Goal: Find specific page/section: Find specific page/section

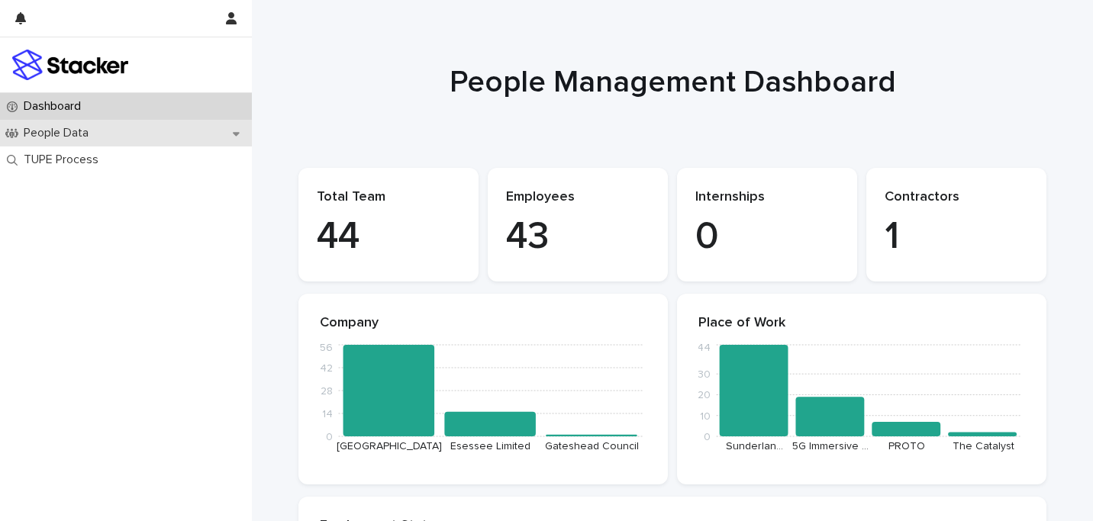
click at [76, 140] on p "People Data" at bounding box center [59, 133] width 83 height 15
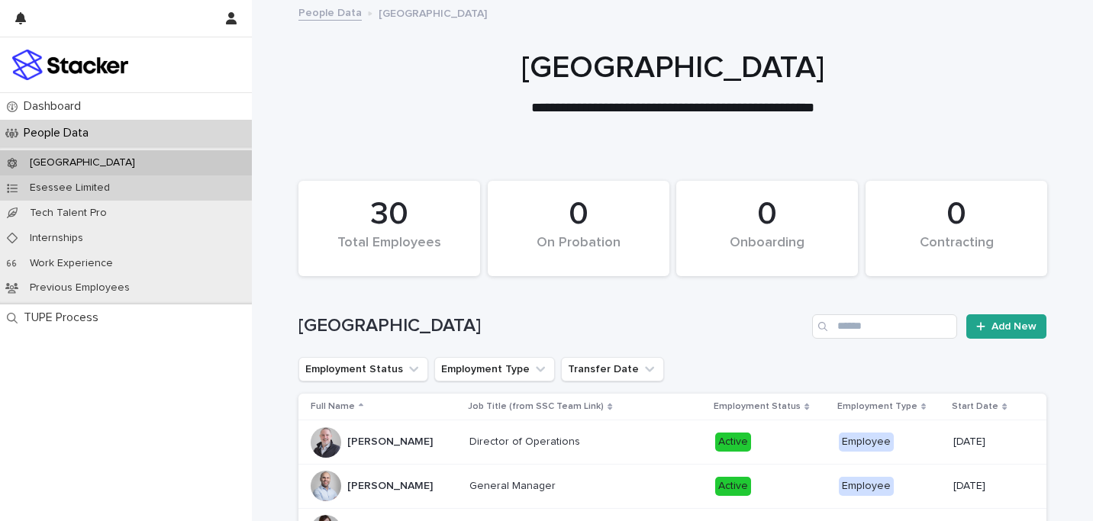
click at [62, 194] on div "Esessee Limited" at bounding box center [126, 188] width 252 height 25
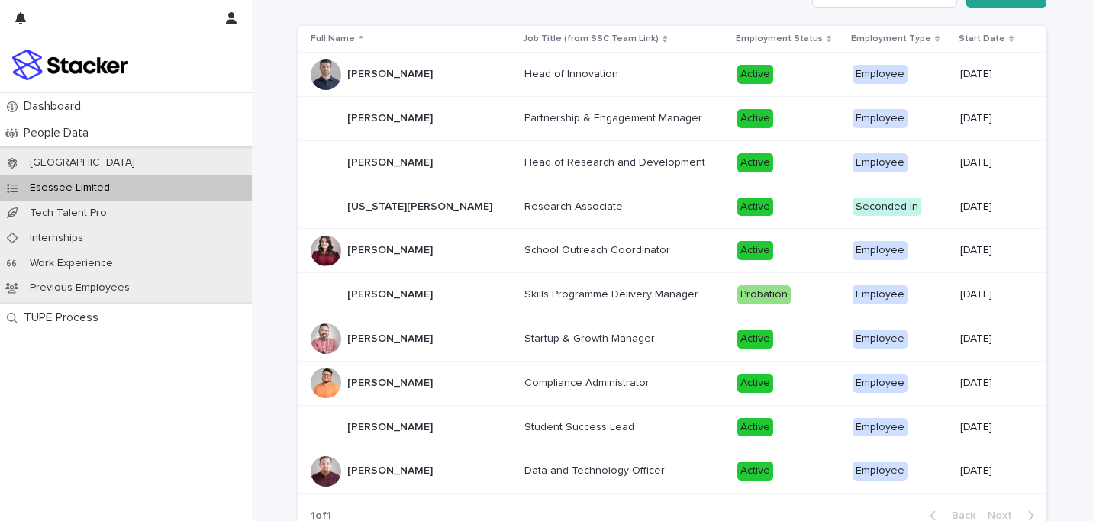
scroll to position [334, 0]
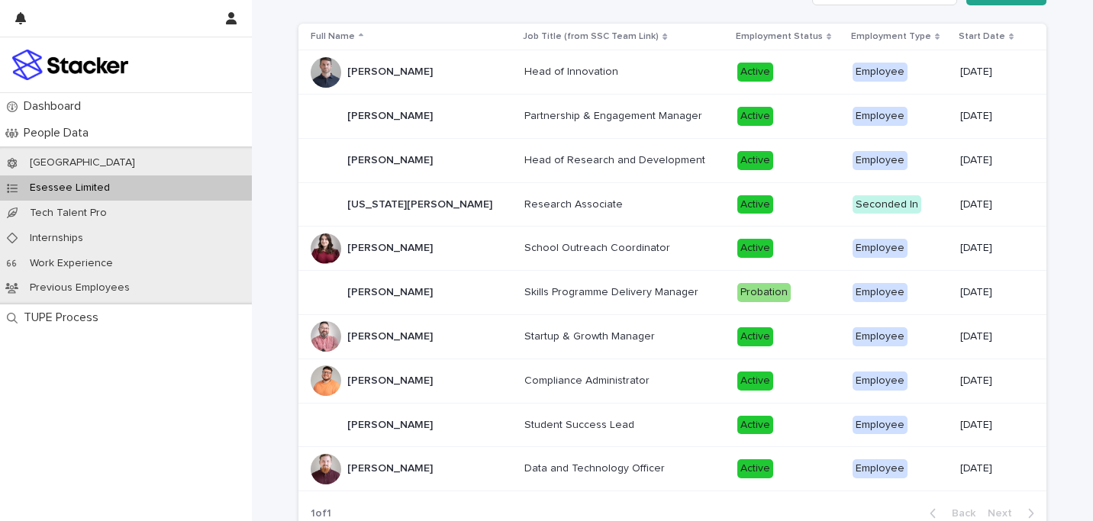
click at [631, 297] on p "Skills Programme Delivery Manager" at bounding box center [612, 291] width 177 height 16
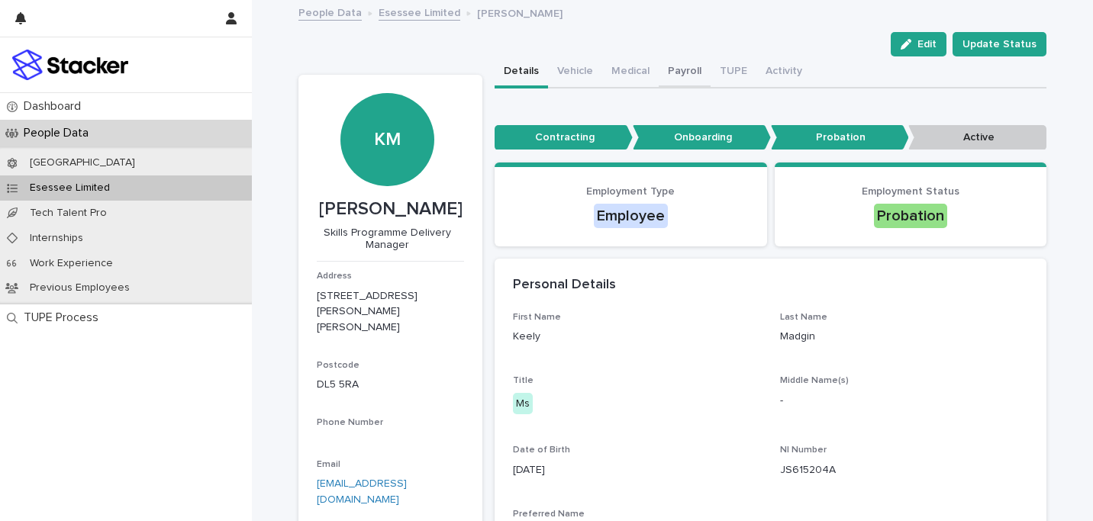
click at [702, 67] on button "Payroll" at bounding box center [685, 72] width 52 height 32
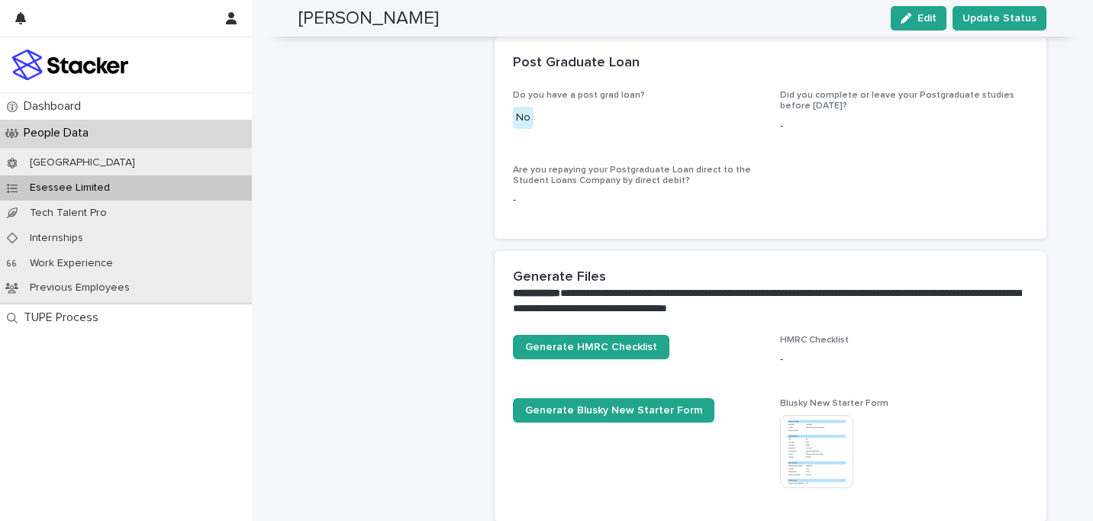
scroll to position [998, 0]
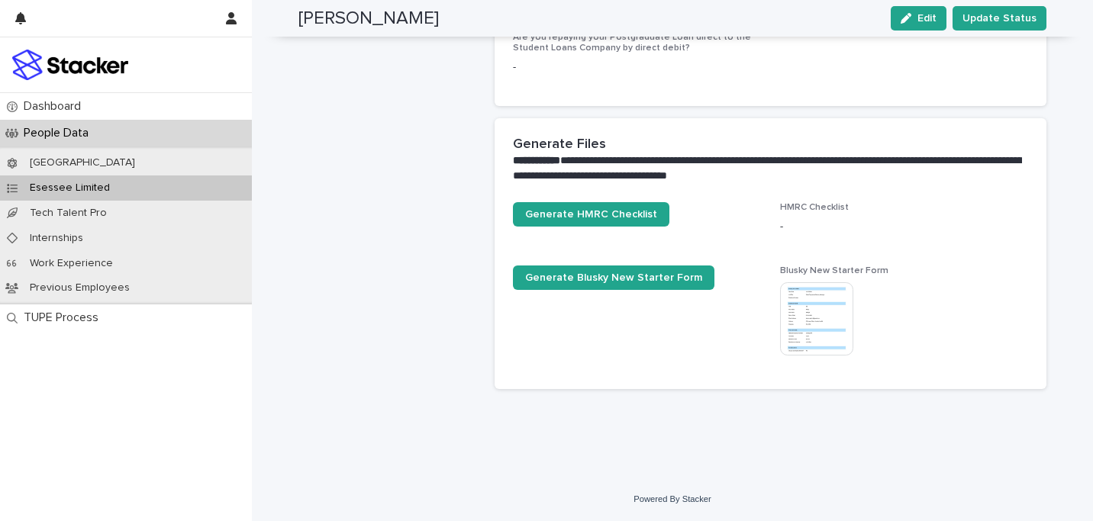
click at [839, 317] on img at bounding box center [816, 318] width 73 height 73
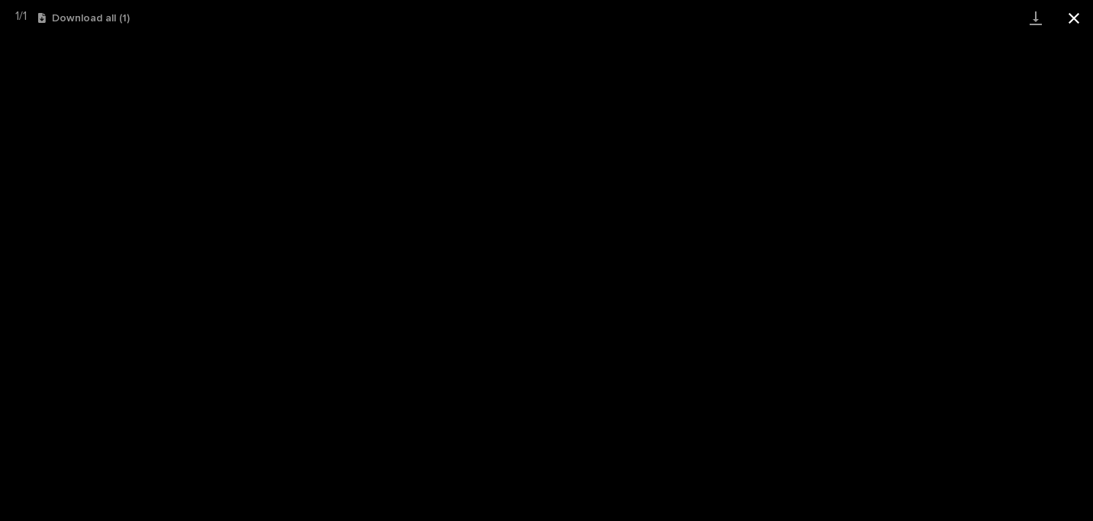
click at [1073, 15] on button "Close gallery" at bounding box center [1074, 18] width 38 height 36
